Goal: Task Accomplishment & Management: Complete application form

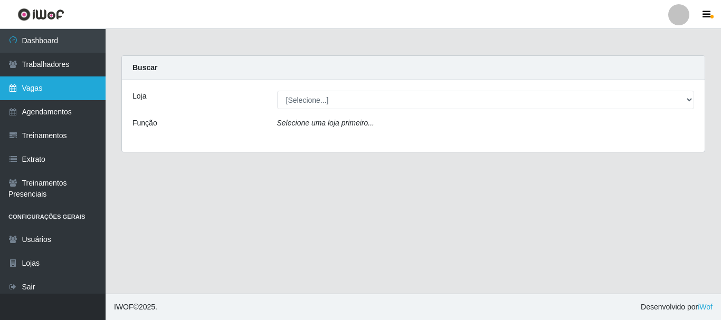
click at [37, 88] on link "Vagas" at bounding box center [53, 89] width 106 height 24
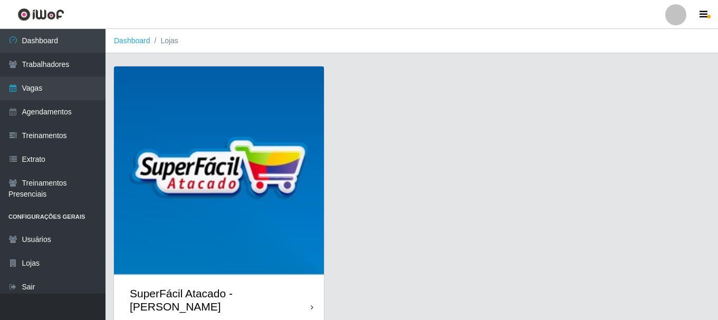
click at [302, 116] on img at bounding box center [219, 171] width 210 height 210
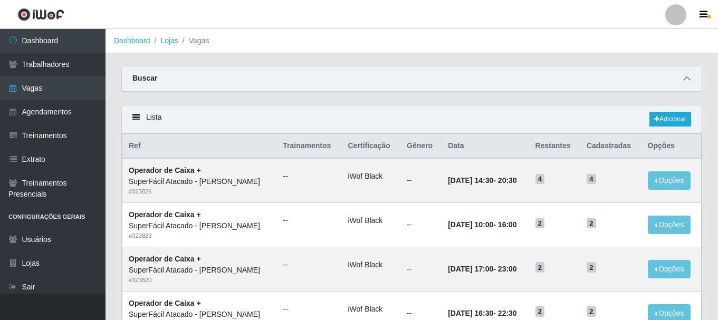
click at [687, 82] on icon at bounding box center [686, 78] width 7 height 7
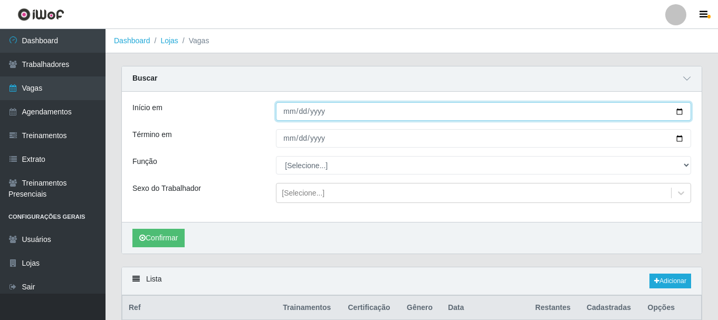
click at [681, 111] on input "Início em" at bounding box center [483, 111] width 415 height 18
type input "[DATE]"
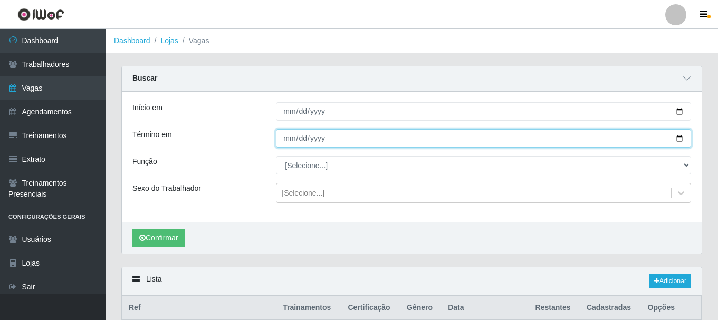
click at [679, 139] on input "Término em" at bounding box center [483, 138] width 415 height 18
type input "[DATE]"
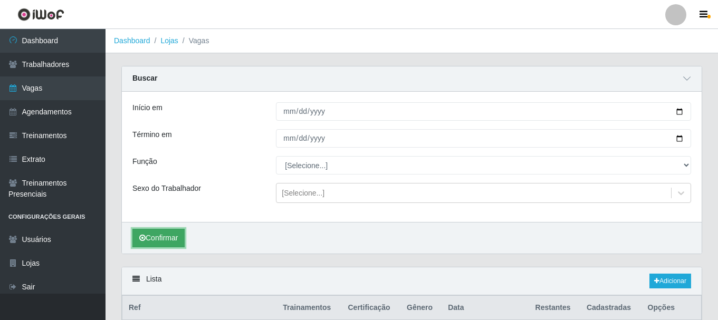
click at [161, 243] on button "Confirmar" at bounding box center [158, 238] width 52 height 18
